Goal: Communication & Community: Answer question/provide support

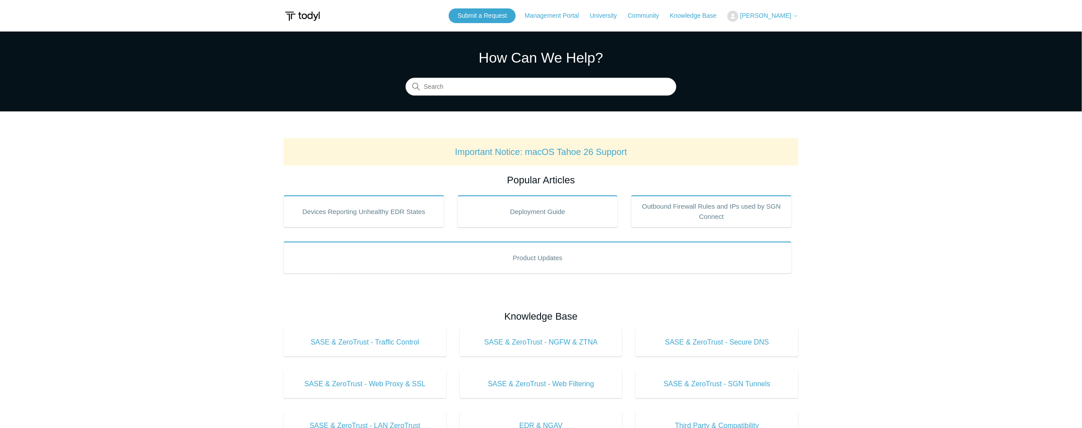
click at [759, 15] on span "[PERSON_NAME]" at bounding box center [765, 15] width 51 height 7
click at [782, 32] on link "My Support Requests" at bounding box center [771, 35] width 87 height 16
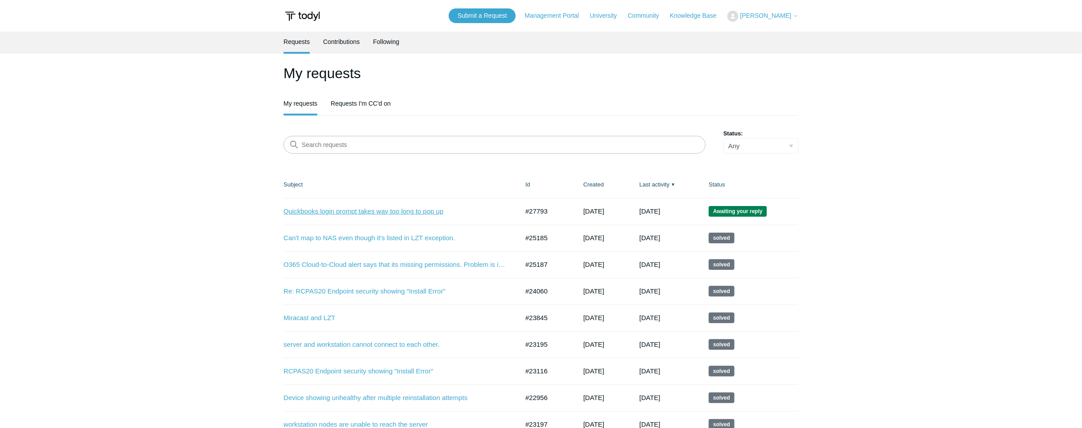
click at [387, 213] on link "Quickbooks login prompt takes way too long to pop up" at bounding box center [395, 211] width 222 height 10
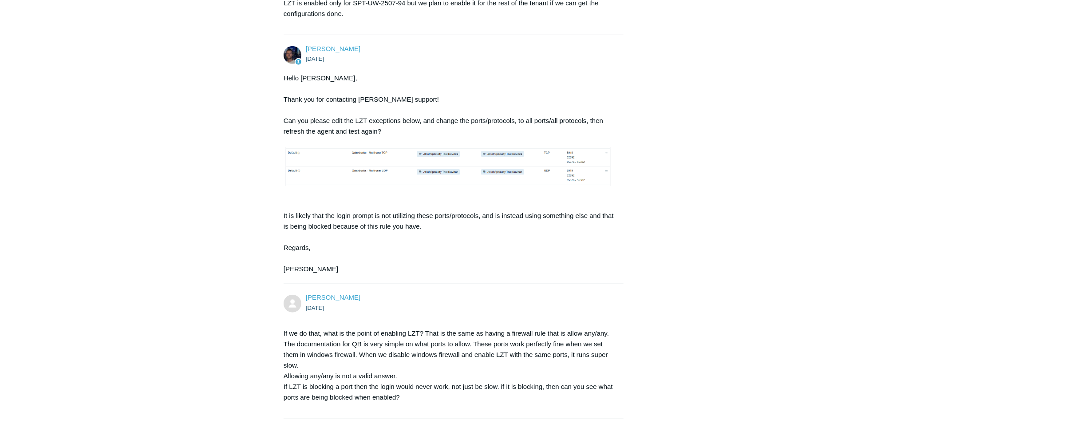
scroll to position [645, 0]
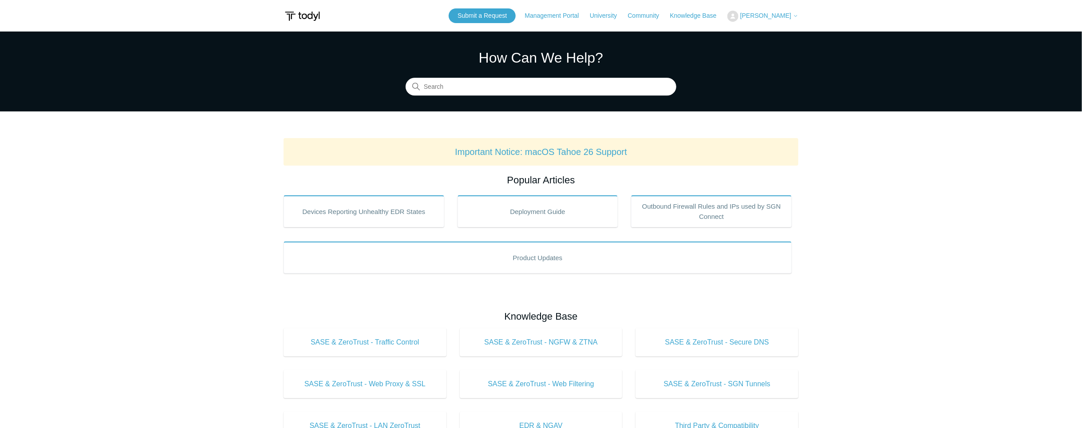
click at [782, 12] on button "[PERSON_NAME]" at bounding box center [762, 16] width 71 height 11
click at [773, 32] on link "My Support Requests" at bounding box center [771, 35] width 87 height 16
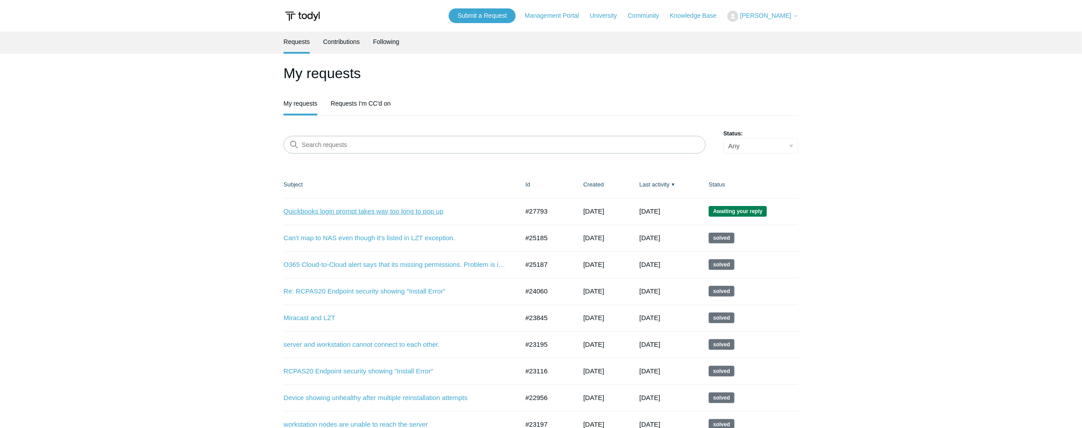
click at [370, 210] on link "Quickbooks login prompt takes way too long to pop up" at bounding box center [395, 211] width 222 height 10
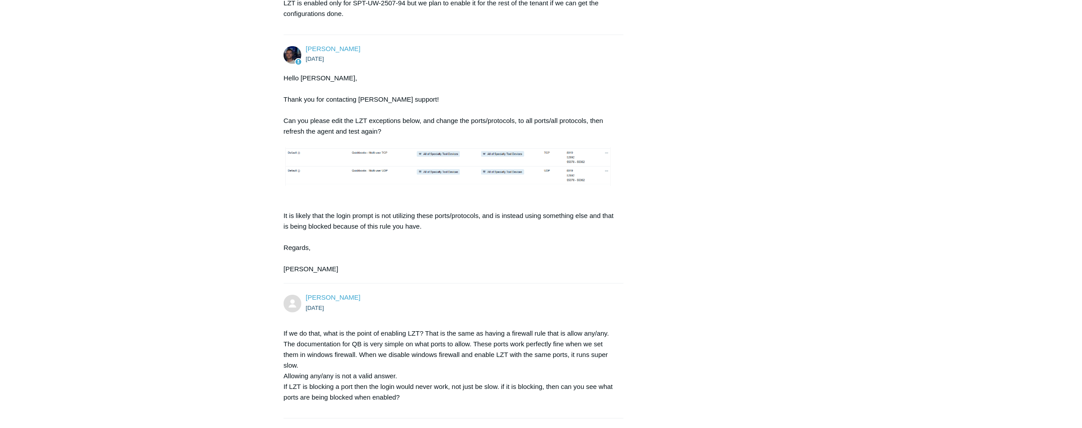
scroll to position [694, 0]
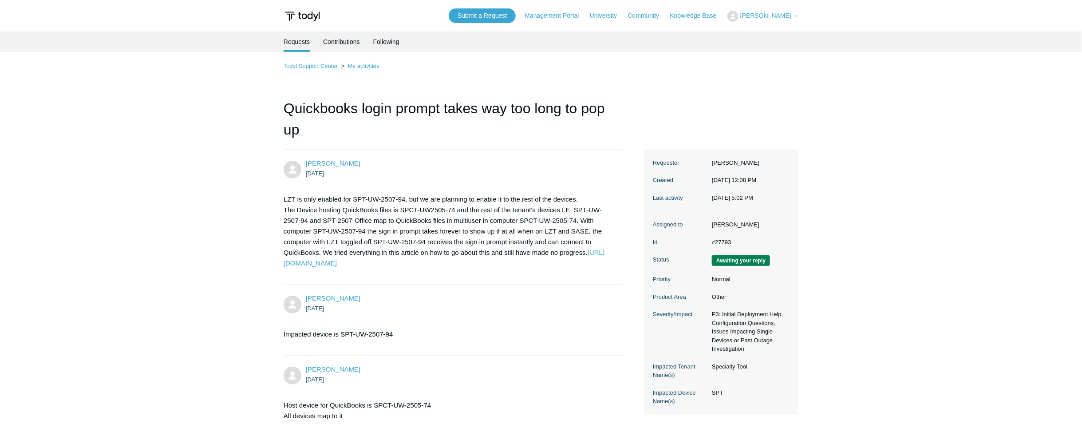
click at [375, 210] on p "LZT is only enabled for SPT-UW-2507-94, but we are planning to enable it to the…" at bounding box center [449, 231] width 331 height 75
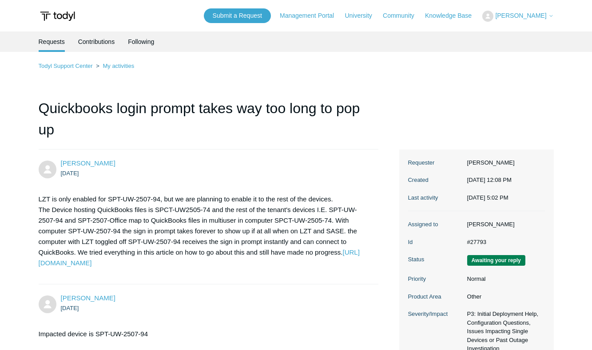
click at [262, 173] on ul "[DATE]" at bounding box center [215, 173] width 309 height 10
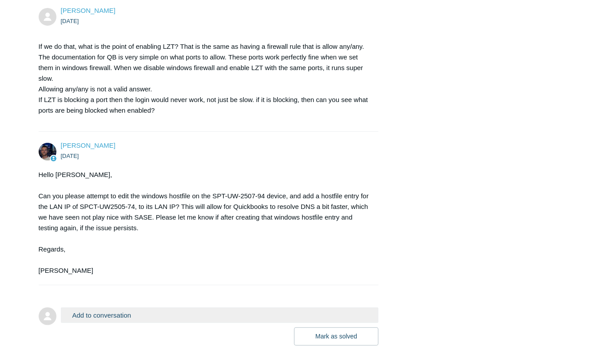
scroll to position [772, 0]
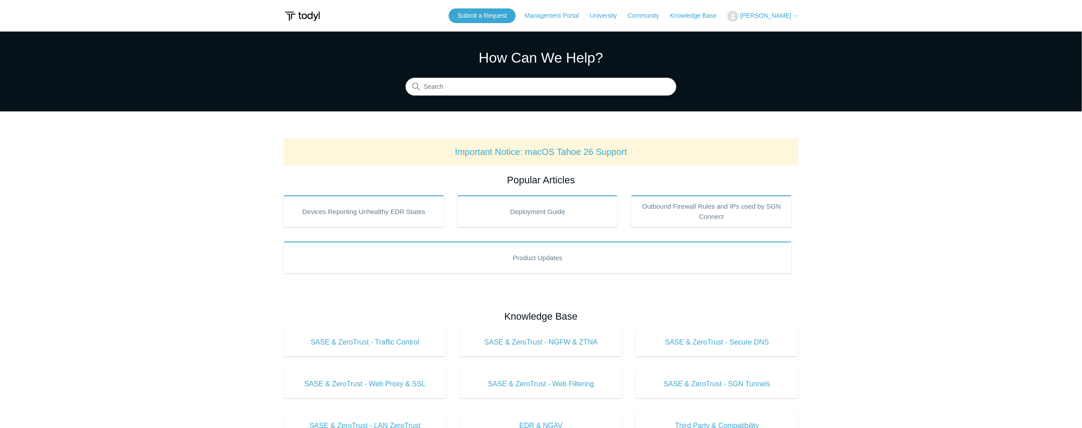
click at [779, 16] on span "[PERSON_NAME]" at bounding box center [765, 15] width 51 height 7
click at [767, 13] on span "[PERSON_NAME]" at bounding box center [765, 15] width 51 height 7
click at [782, 18] on span "[PERSON_NAME]" at bounding box center [765, 15] width 51 height 7
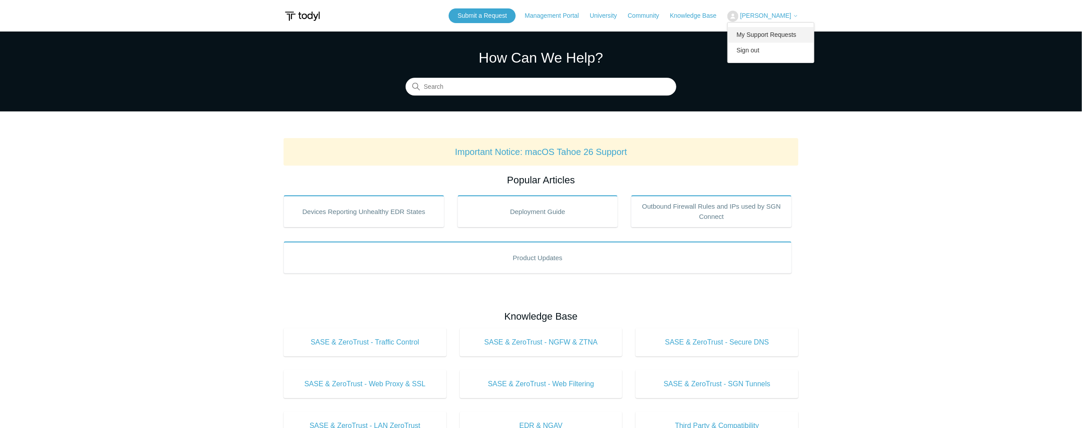
click at [777, 31] on link "My Support Requests" at bounding box center [771, 35] width 87 height 16
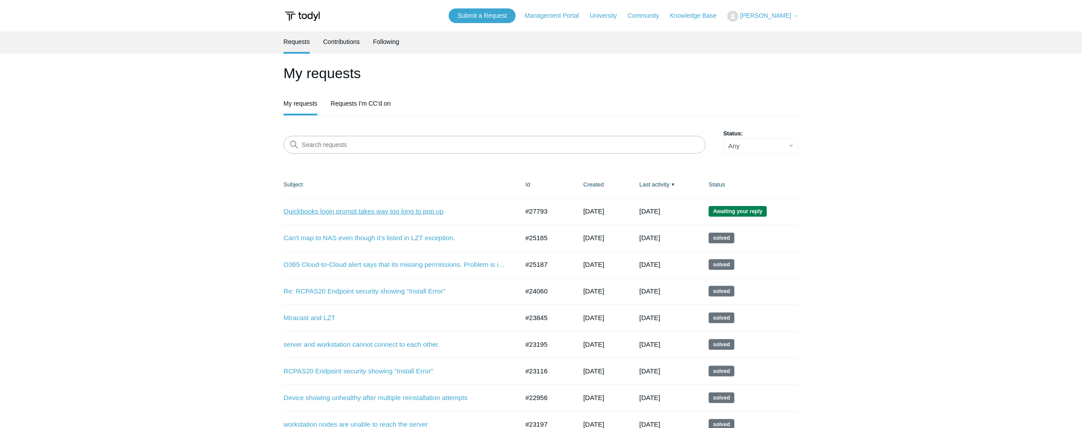
click at [327, 213] on link "Quickbooks login prompt takes way too long to pop up" at bounding box center [395, 211] width 222 height 10
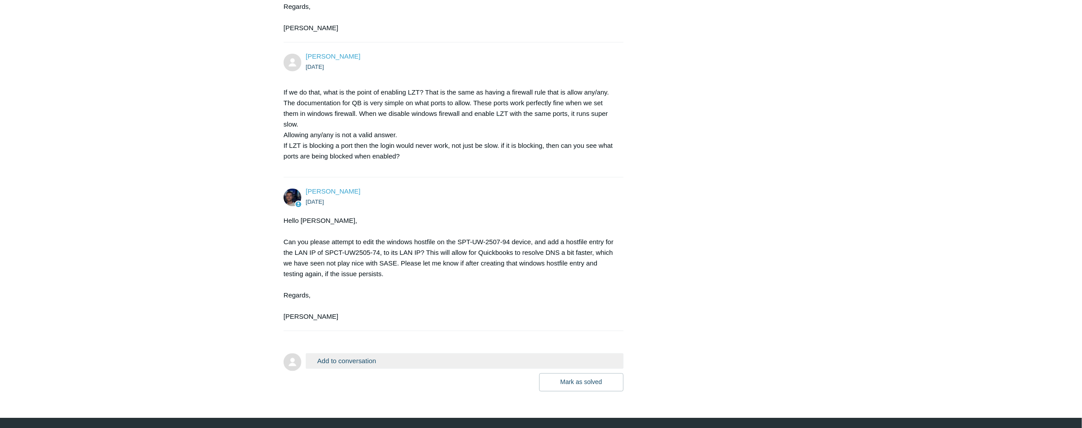
scroll to position [694, 0]
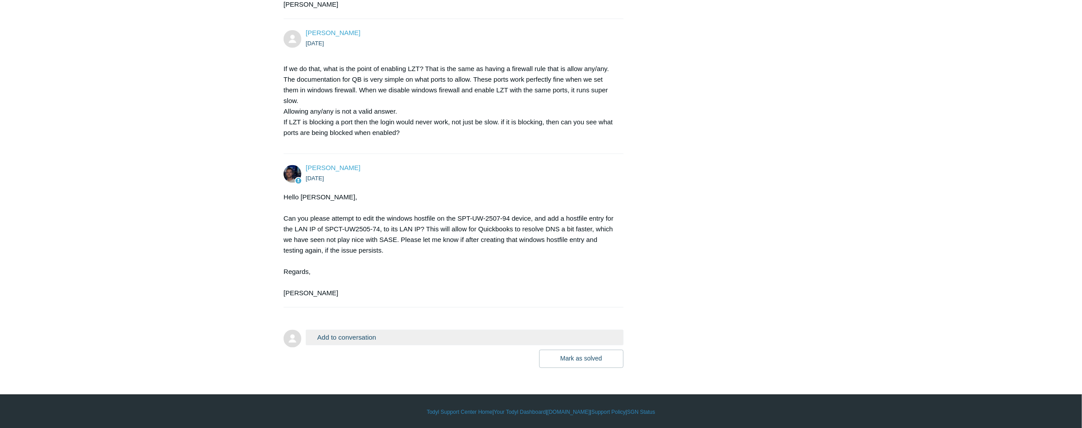
click at [383, 335] on button "Add to conversation" at bounding box center [465, 338] width 318 height 16
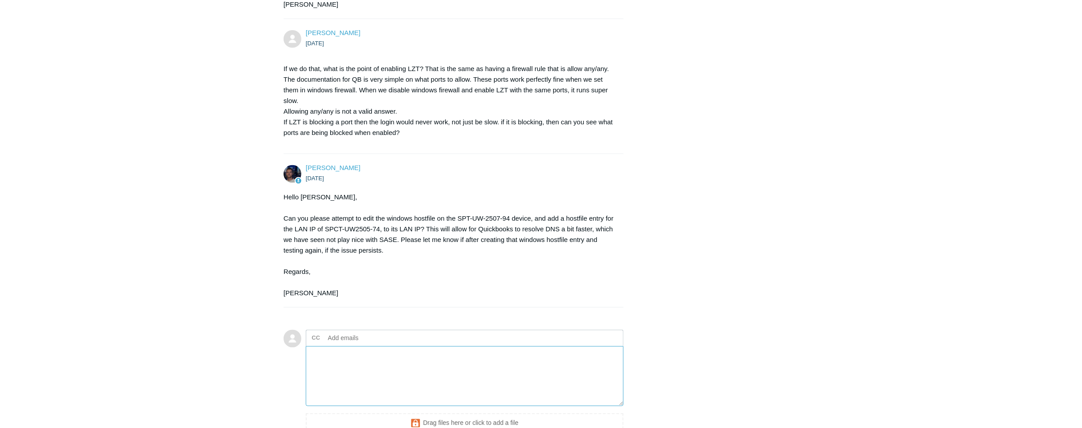
click at [362, 350] on textarea "Add your reply" at bounding box center [465, 376] width 318 height 60
type textarea "I tried that last week and it still runs super slow. Only time it works is if w…"
click at [598, 371] on textarea "I tried that last week and it still runs super slow. Only time it works is if w…" at bounding box center [465, 376] width 318 height 60
click at [594, 367] on textarea "I tried that last week and it still runs super slow. Only time it works is if w…" at bounding box center [465, 376] width 318 height 60
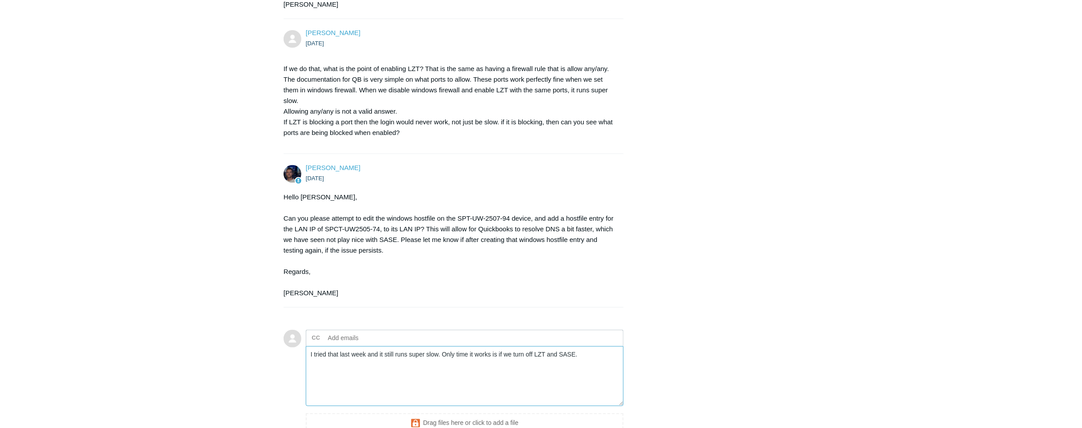
click at [594, 367] on textarea "I tried that last week and it still runs super slow. Only time it works is if w…" at bounding box center [465, 376] width 318 height 60
click at [406, 355] on textarea "I tried that last week and it still runs super slow. Only time it works is if w…" at bounding box center [465, 376] width 318 height 60
click at [595, 359] on textarea "I tried that last week and it still runs super slow. Only time it works is if w…" at bounding box center [465, 376] width 318 height 60
click at [478, 369] on textarea "I tried that last week and it still runs super slow. Only time it works is if w…" at bounding box center [465, 376] width 318 height 60
drag, startPoint x: 583, startPoint y: 355, endPoint x: 237, endPoint y: 342, distance: 346.4
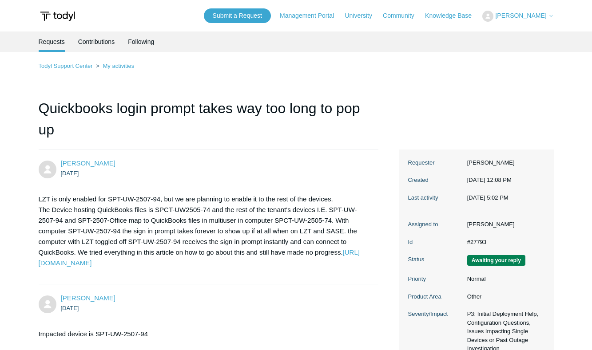
scroll to position [772, 0]
